Goal: Information Seeking & Learning: Learn about a topic

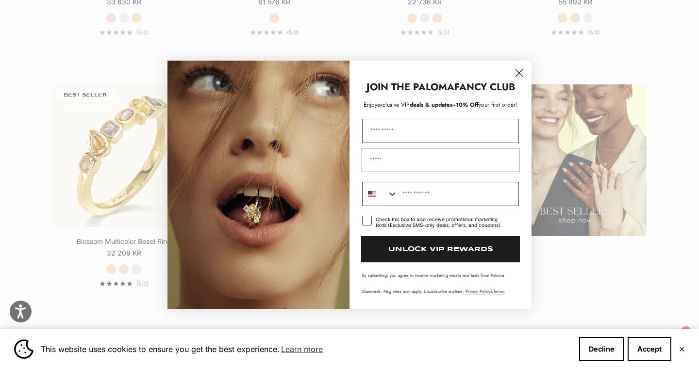
scroll to position [1226, 0]
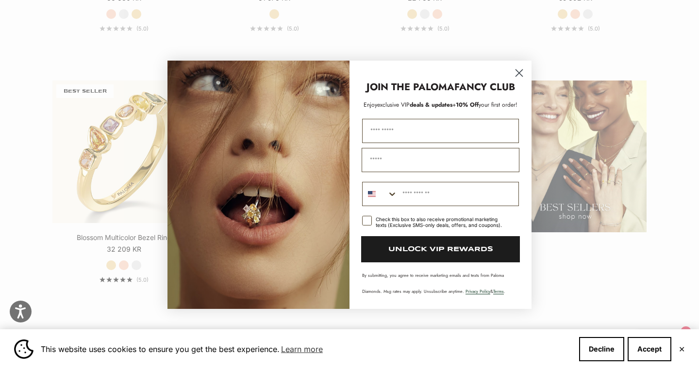
click at [526, 73] on circle "Close dialog" at bounding box center [519, 73] width 16 height 16
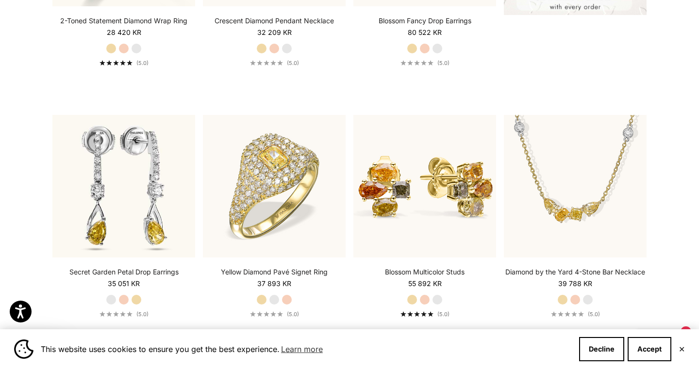
scroll to position [461, 0]
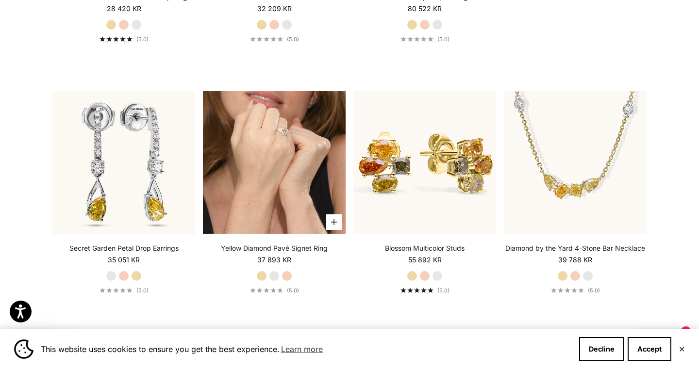
click at [275, 194] on video "#YellowGold\a#WhiteGold\a#RoseGold" at bounding box center [274, 162] width 143 height 143
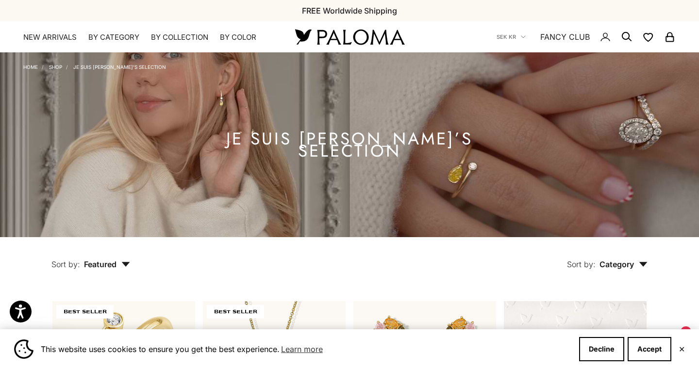
scroll to position [0, 0]
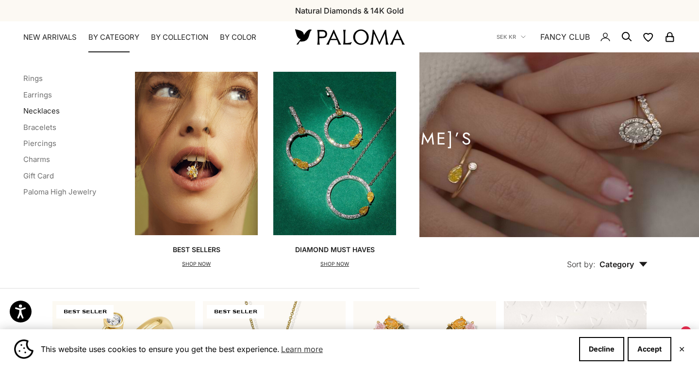
click at [37, 113] on link "Necklaces" at bounding box center [41, 110] width 36 height 9
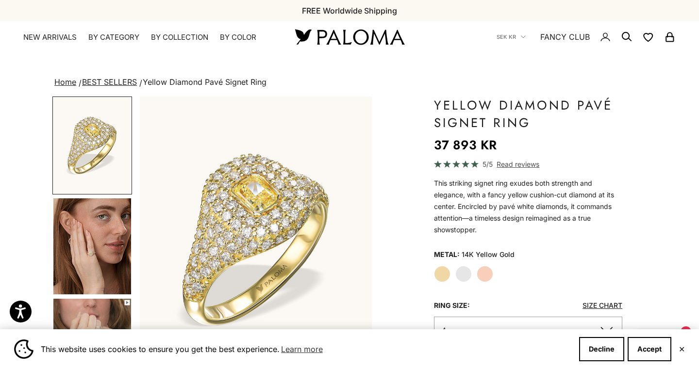
scroll to position [83, 0]
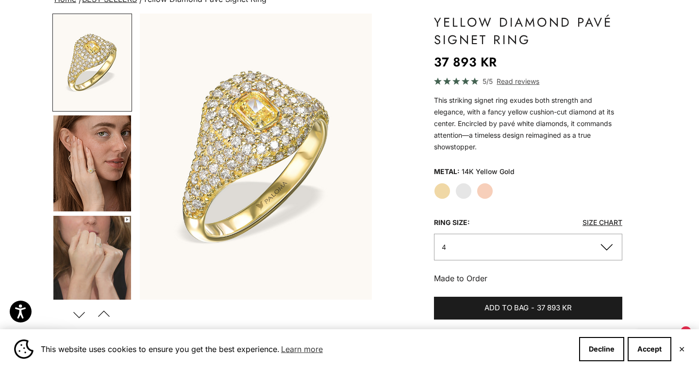
click at [91, 174] on img "Go to item 4" at bounding box center [92, 163] width 78 height 96
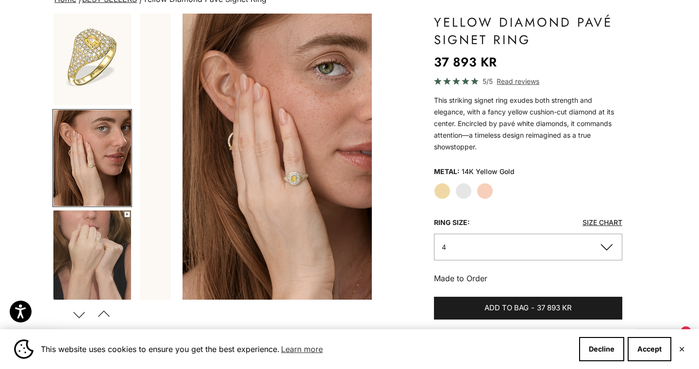
scroll to position [0, 244]
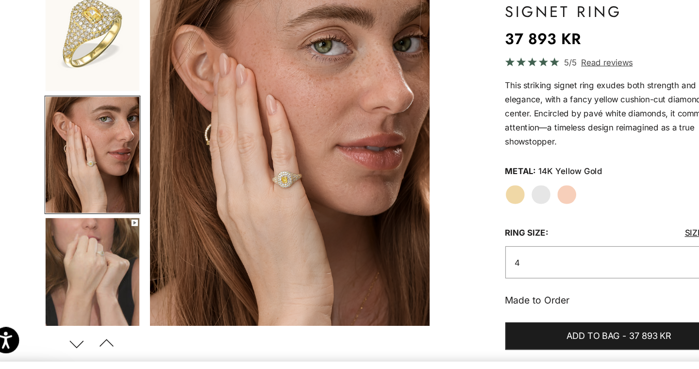
click at [242, 158] on img "Item 4 of 14" at bounding box center [256, 157] width 232 height 286
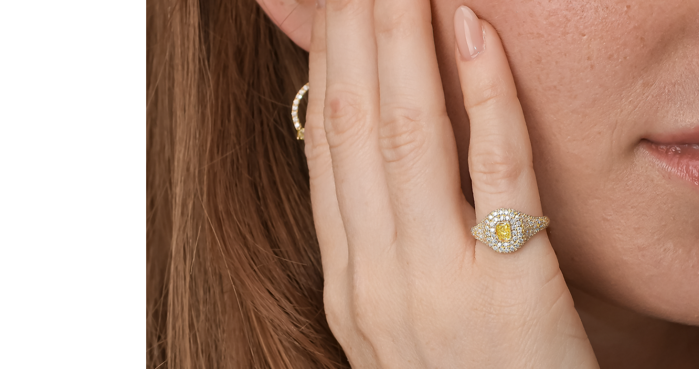
click at [0, 61] on div at bounding box center [349, 184] width 699 height 369
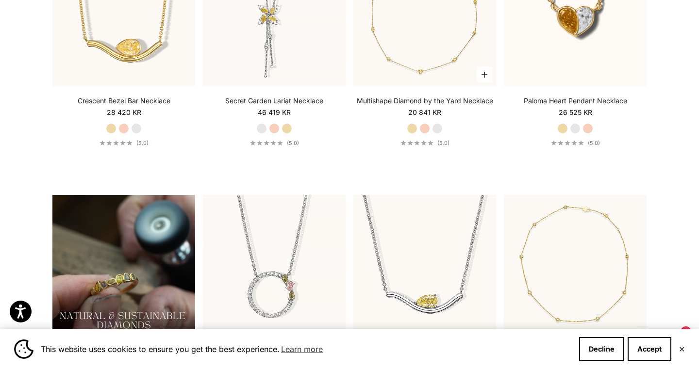
scroll to position [601, 0]
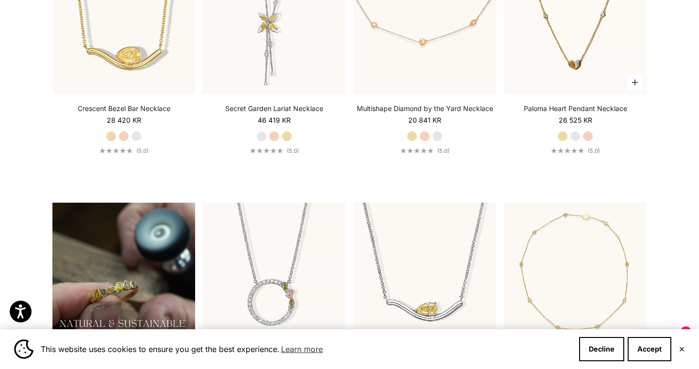
click at [556, 43] on img at bounding box center [575, 22] width 143 height 143
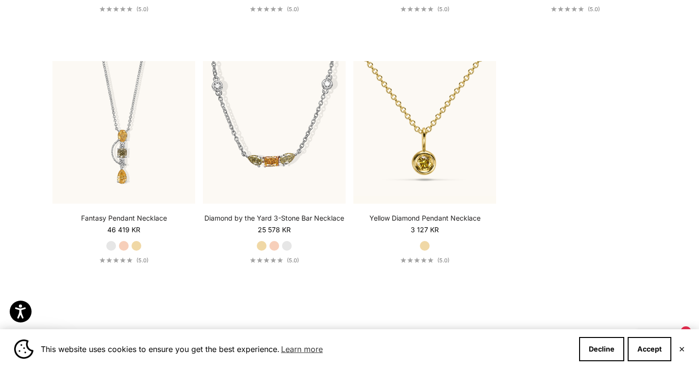
scroll to position [1205, 0]
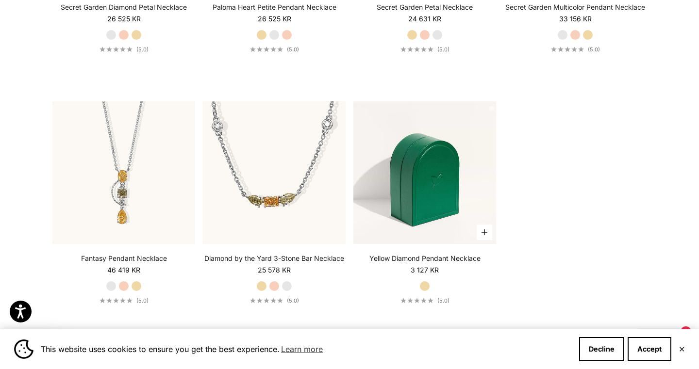
click at [406, 184] on img at bounding box center [424, 172] width 143 height 143
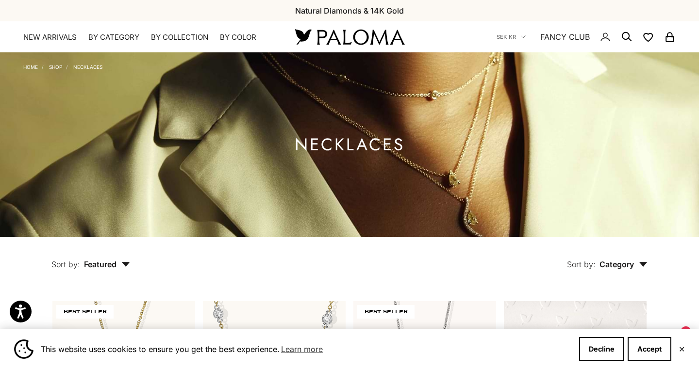
scroll to position [0, 0]
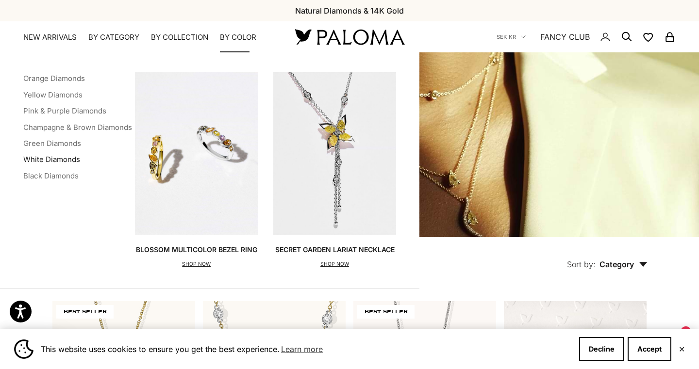
click at [57, 157] on link "White Diamonds" at bounding box center [51, 159] width 57 height 9
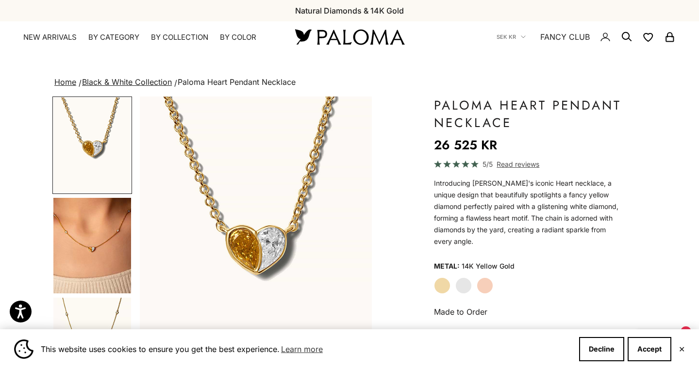
click at [96, 247] on img "Go to item 4" at bounding box center [92, 246] width 78 height 96
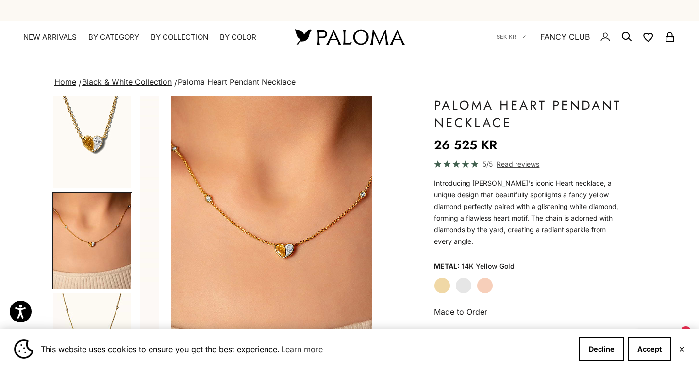
scroll to position [0, 244]
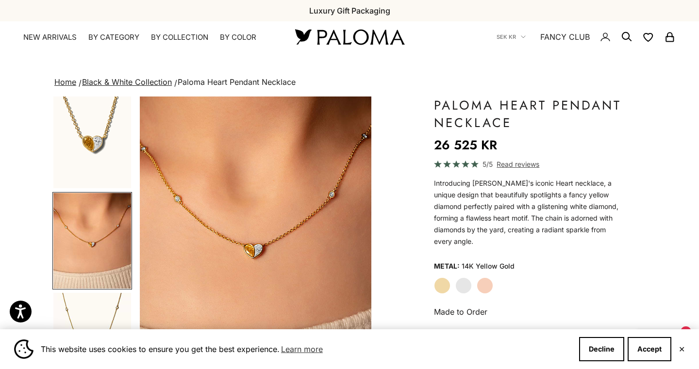
click at [285, 295] on img "Item 4 of 20" at bounding box center [256, 240] width 232 height 286
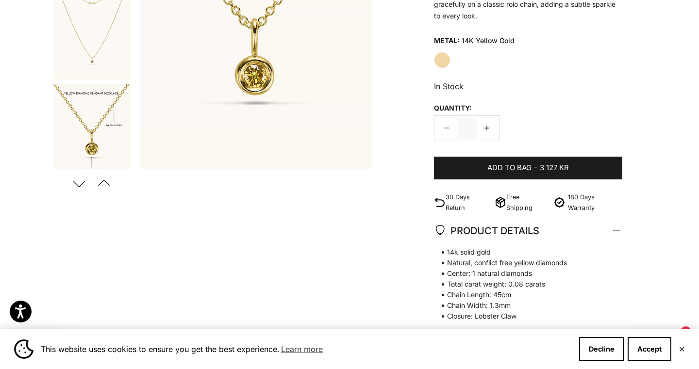
scroll to position [203, 0]
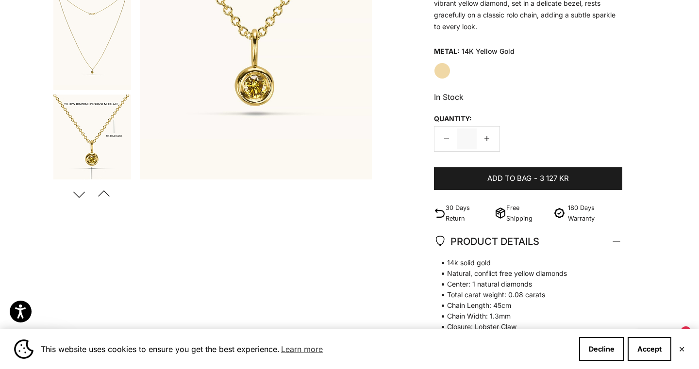
click at [98, 194] on button "Previous" at bounding box center [104, 194] width 22 height 22
click at [73, 195] on button "Next" at bounding box center [79, 194] width 22 height 22
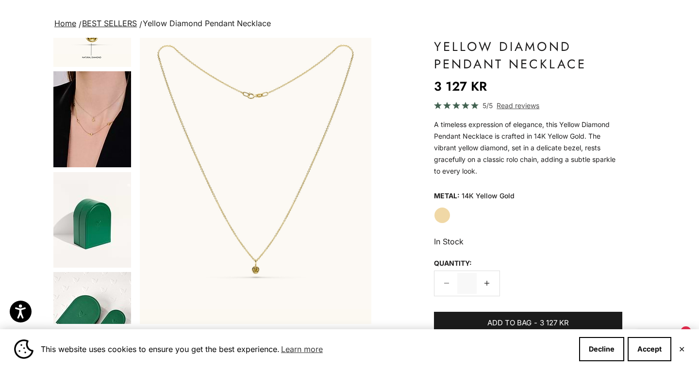
scroll to position [190, 0]
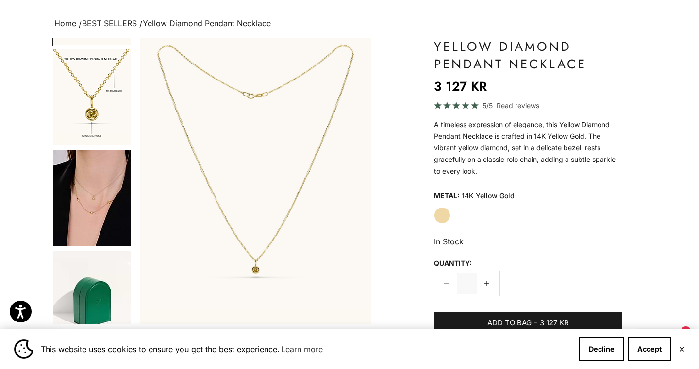
click at [87, 210] on img "Go to item 4" at bounding box center [92, 198] width 78 height 96
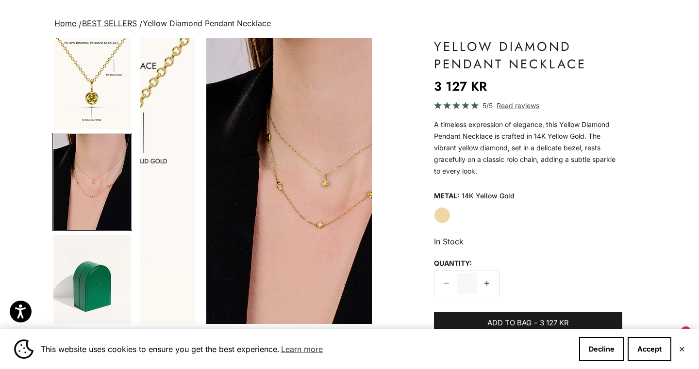
scroll to position [0, 730]
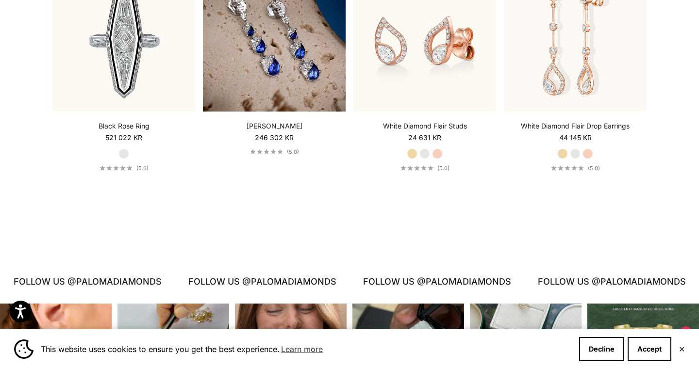
scroll to position [4327, 0]
